Goal: Check status: Check status

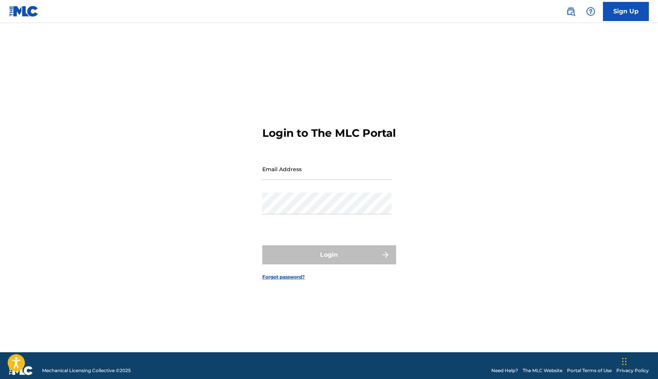
click at [305, 180] on input "Email Address" at bounding box center [326, 169] width 129 height 22
type input "[EMAIL_ADDRESS][DOMAIN_NAME]"
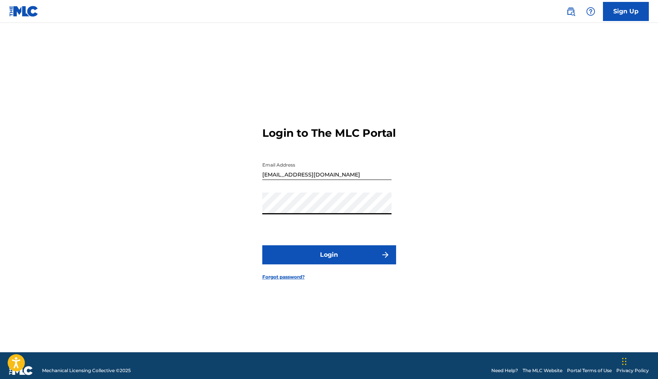
click at [325, 261] on button "Login" at bounding box center [329, 255] width 134 height 19
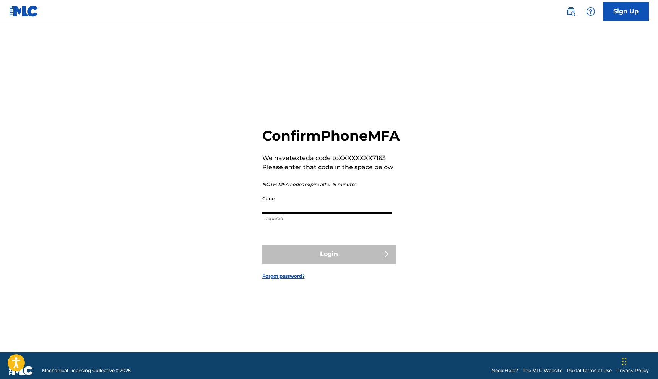
click at [314, 214] on input "Code" at bounding box center [326, 203] width 129 height 22
type input "729571"
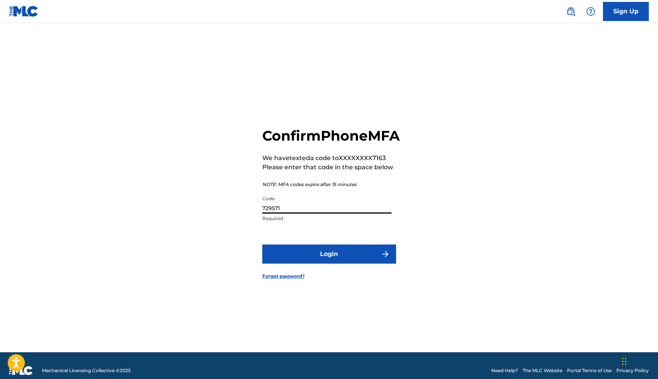
click at [327, 264] on button "Login" at bounding box center [329, 254] width 134 height 19
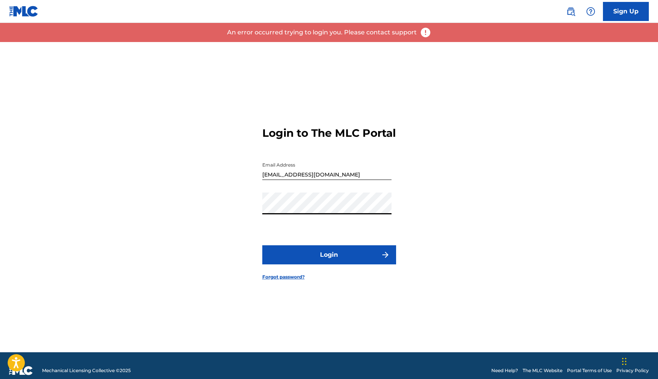
click at [171, 218] on div "Login to The MLC Portal Email Address beatsbykenwill@gmail.com Password Login F…" at bounding box center [330, 197] width 536 height 311
click at [295, 263] on button "Login" at bounding box center [329, 255] width 134 height 19
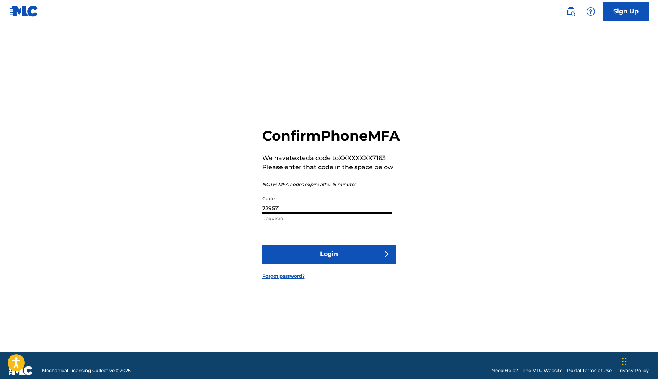
drag, startPoint x: 288, startPoint y: 217, endPoint x: 223, endPoint y: 215, distance: 65.1
click at [224, 216] on div "Confirm Phone MFA We have texted a code to XXXXXXXX7163 Please enter that code …" at bounding box center [330, 197] width 536 height 311
type input "849431"
click at [292, 264] on button "Login" at bounding box center [329, 254] width 134 height 19
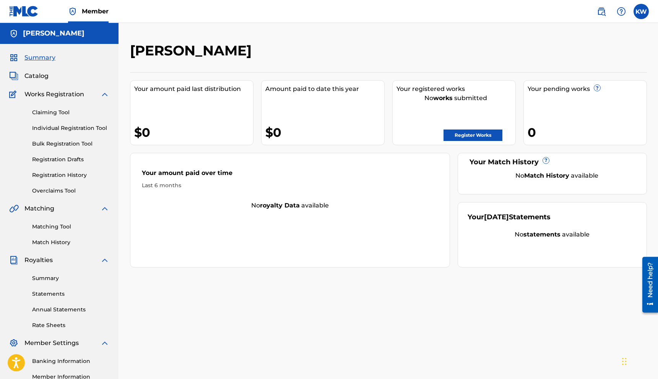
click at [571, 103] on div "Your pending works ? 0" at bounding box center [586, 112] width 124 height 65
click at [46, 59] on span "Summary" at bounding box center [39, 57] width 31 height 9
click at [41, 75] on span "Catalog" at bounding box center [36, 76] width 24 height 9
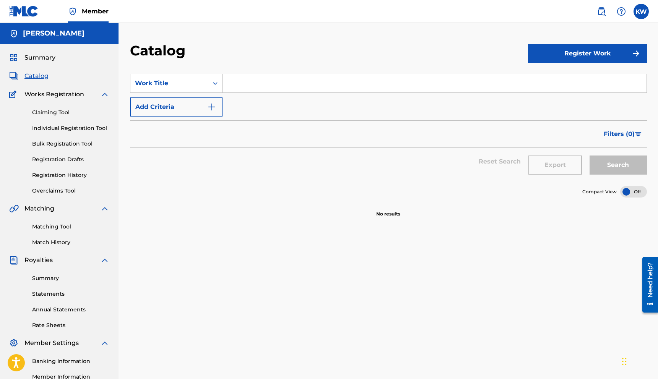
click at [45, 59] on span "Summary" at bounding box center [39, 57] width 31 height 9
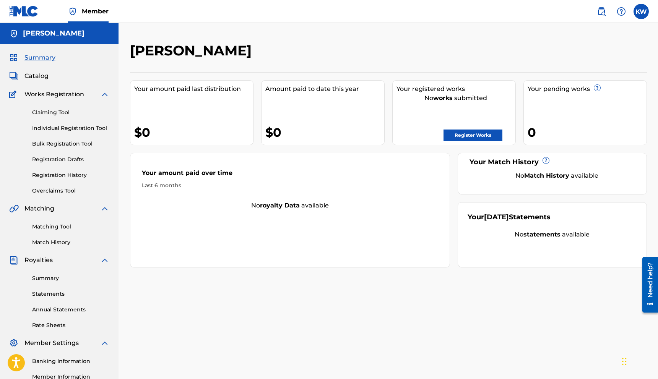
click at [45, 59] on span "Summary" at bounding box center [39, 57] width 31 height 9
click at [51, 115] on link "Claiming Tool" at bounding box center [70, 113] width 77 height 8
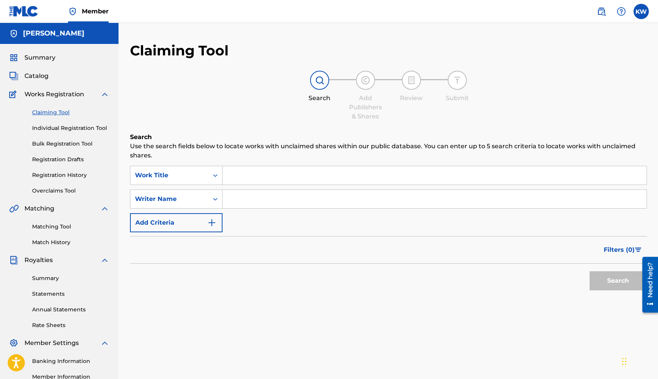
click at [54, 131] on link "Individual Registration Tool" at bounding box center [70, 128] width 77 height 8
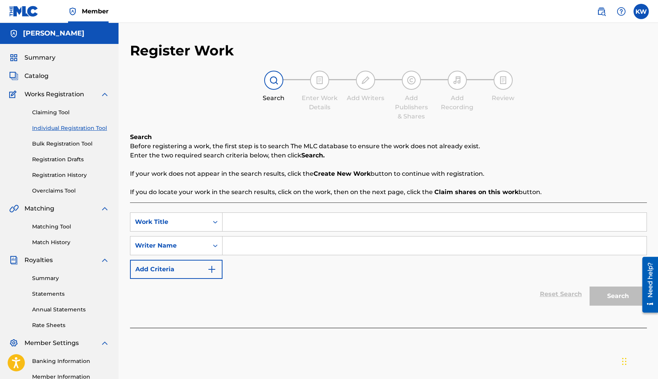
click at [55, 146] on link "Bulk Registration Tool" at bounding box center [70, 144] width 77 height 8
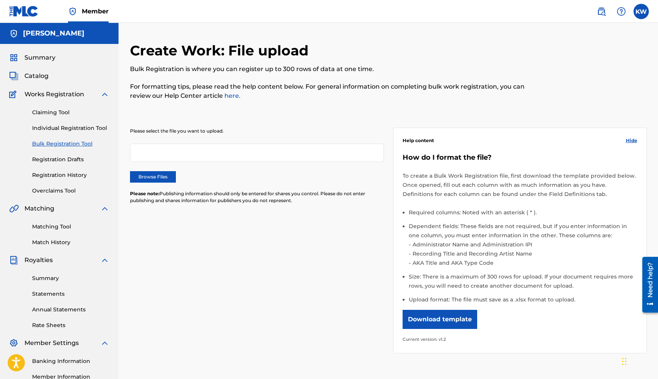
click at [55, 160] on link "Registration Drafts" at bounding box center [70, 160] width 77 height 8
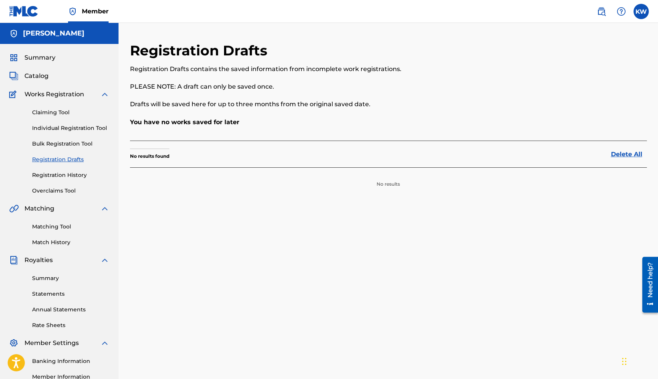
click at [56, 179] on link "Registration History" at bounding box center [70, 175] width 77 height 8
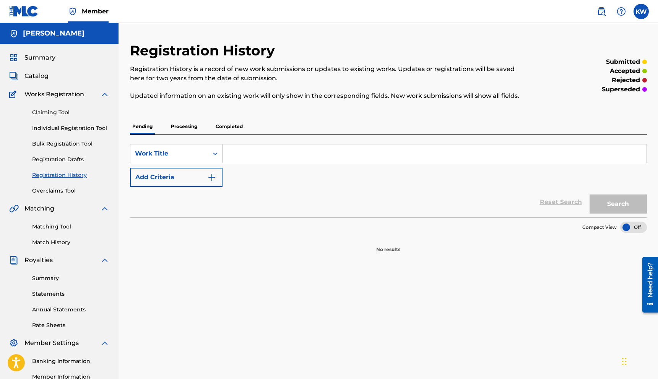
click at [189, 128] on p "Processing" at bounding box center [184, 127] width 31 height 16
click at [223, 125] on p "Completed" at bounding box center [229, 127] width 32 height 16
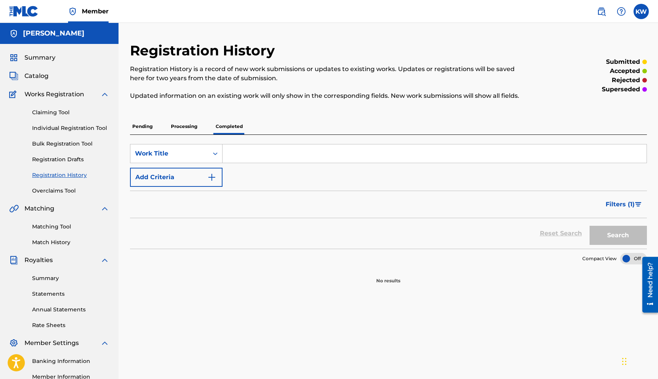
click at [189, 127] on p "Processing" at bounding box center [184, 127] width 31 height 16
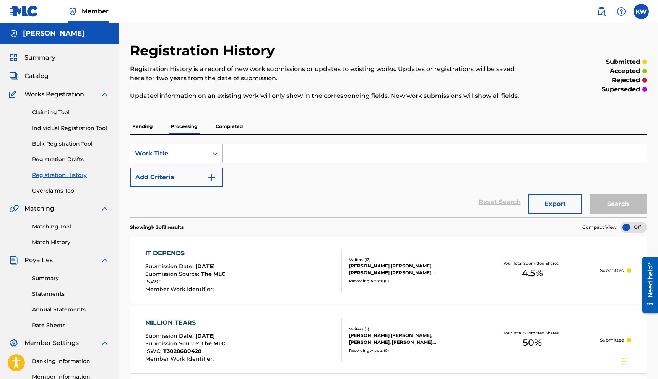
click at [236, 127] on p "Completed" at bounding box center [229, 127] width 32 height 16
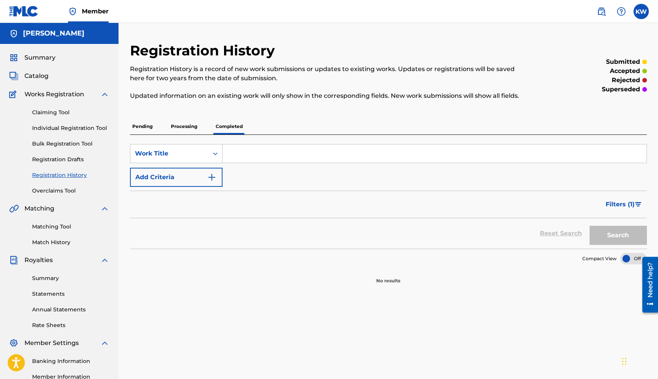
click at [145, 126] on p "Pending" at bounding box center [142, 127] width 25 height 16
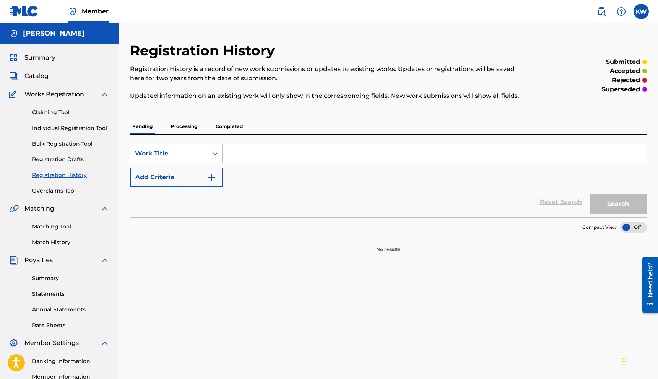
click at [183, 125] on p "Processing" at bounding box center [184, 127] width 31 height 16
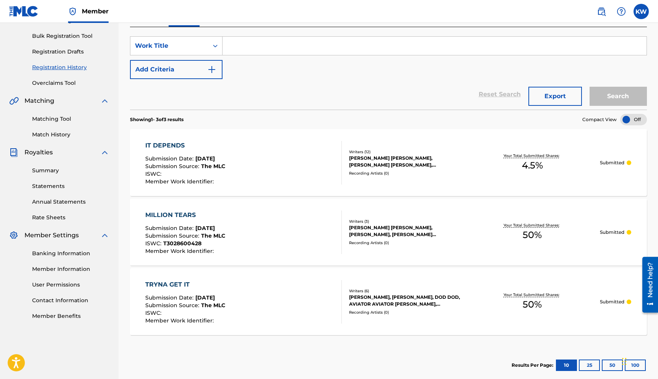
scroll to position [109, 0]
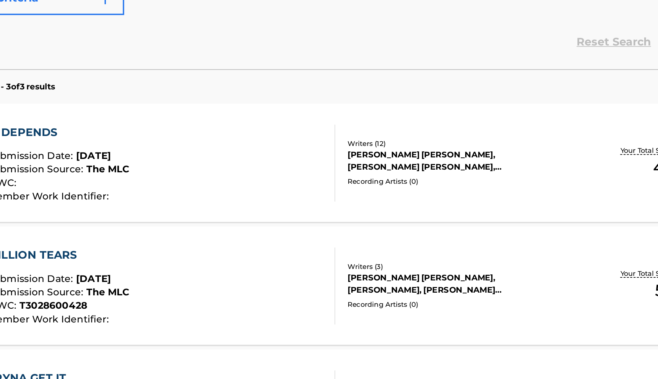
click at [355, 159] on div "ANT CLEMMONS, BRIAN JOSEPH CASEY, CHRISTOPHER MAURICE BROWN, DEWAYNE BARARD, BR…" at bounding box center [407, 161] width 116 height 14
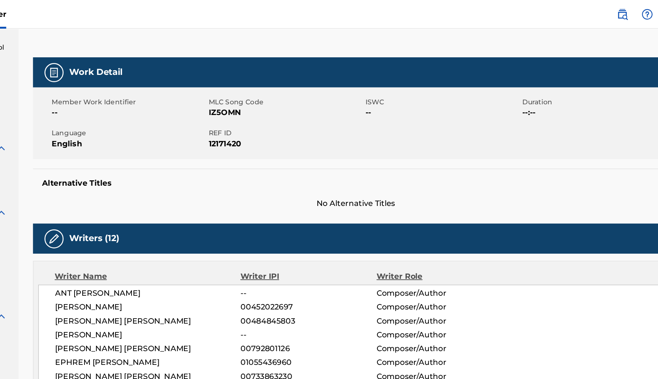
scroll to position [65, 0]
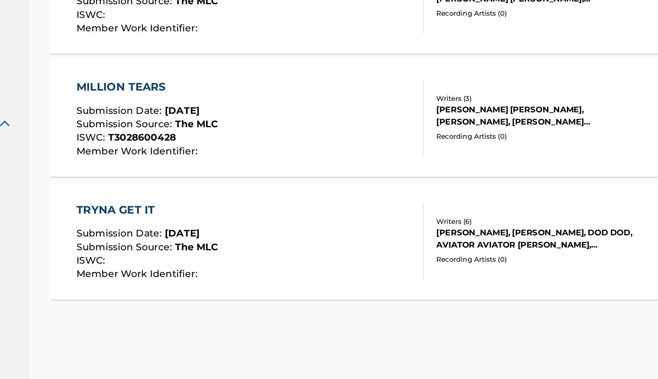
scroll to position [110, 0]
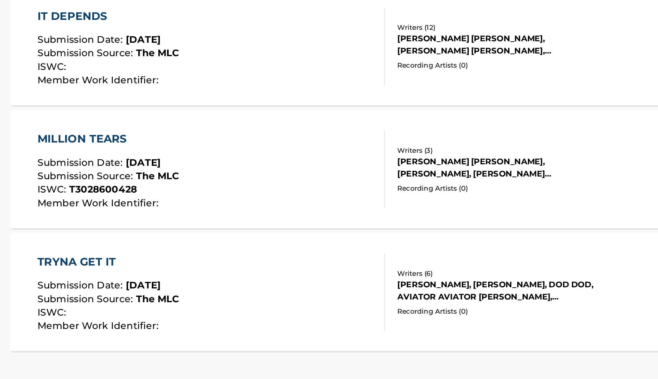
click at [181, 282] on div "TRYNA GET IT" at bounding box center [185, 282] width 80 height 9
